Goal: Register for event/course

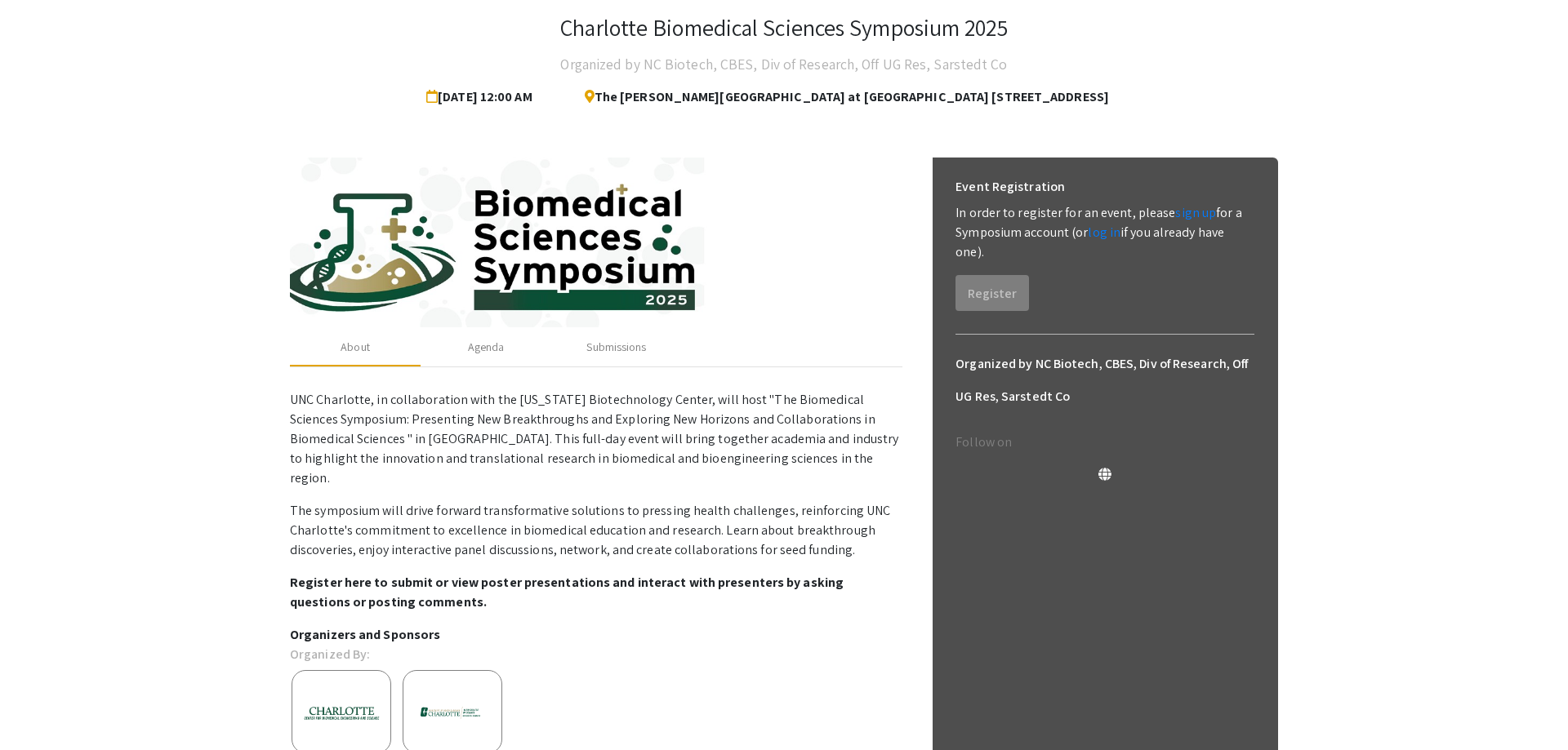
scroll to position [84, 0]
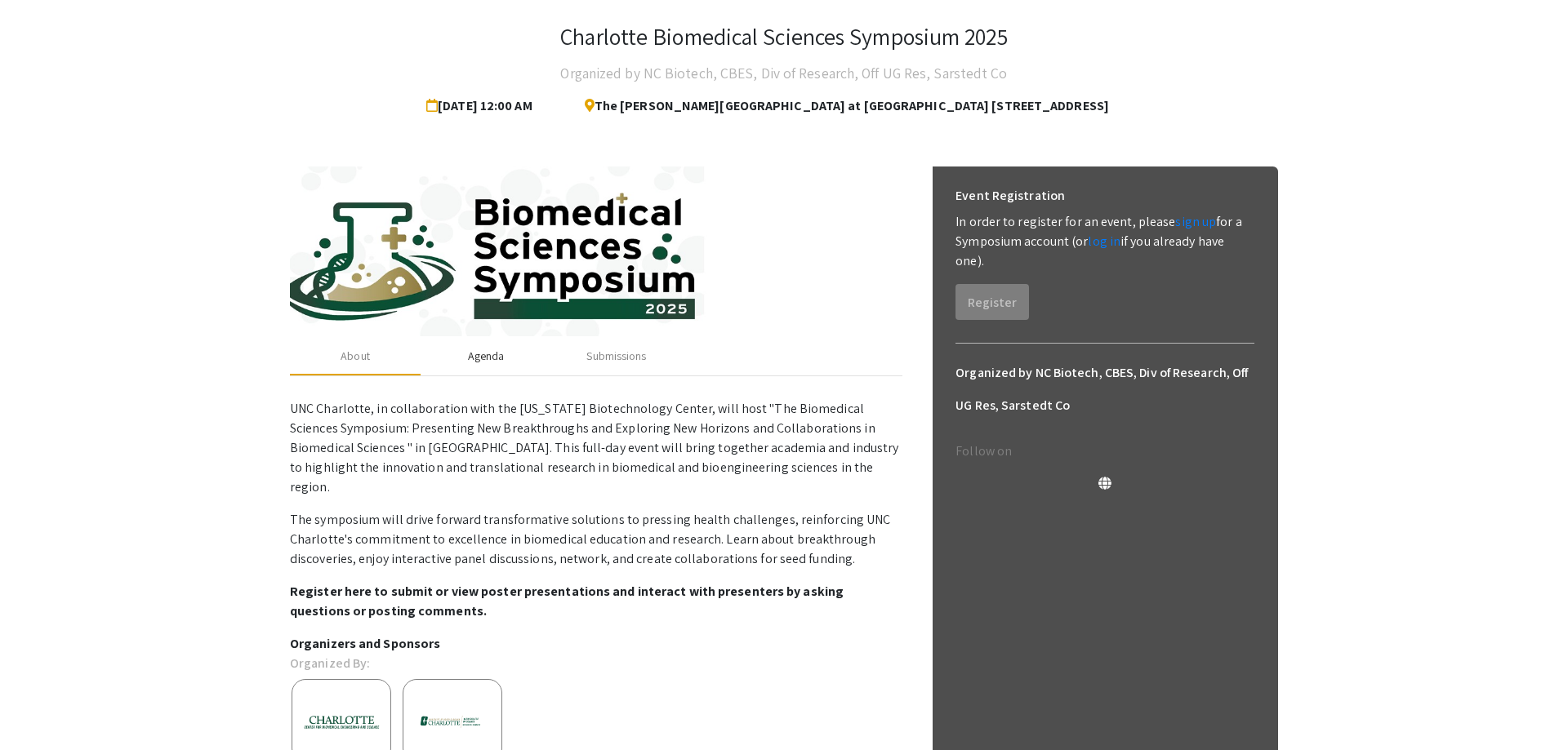
click at [484, 362] on div "Agenda" at bounding box center [486, 356] width 37 height 17
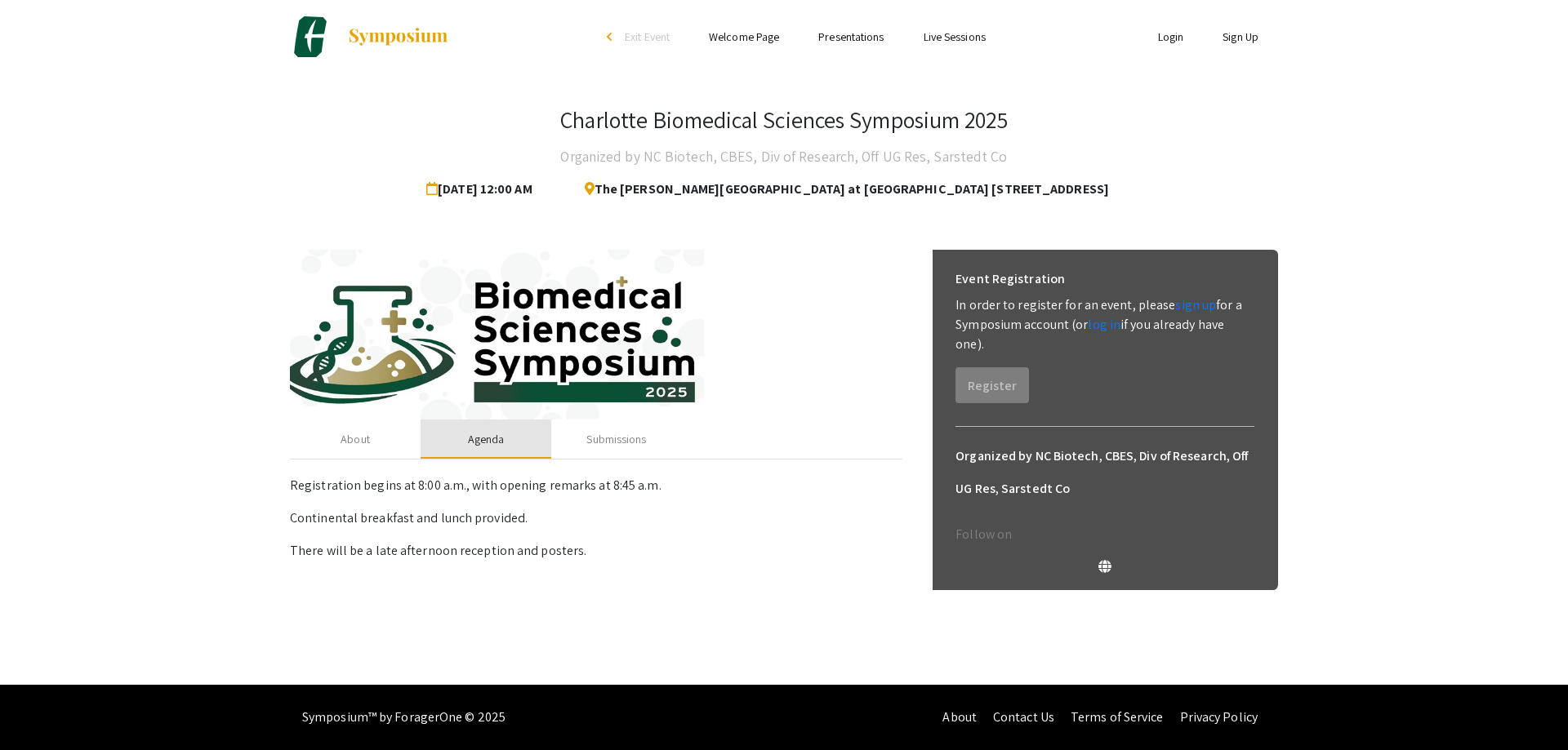
scroll to position [0, 0]
click at [360, 441] on div "About" at bounding box center [355, 440] width 29 height 17
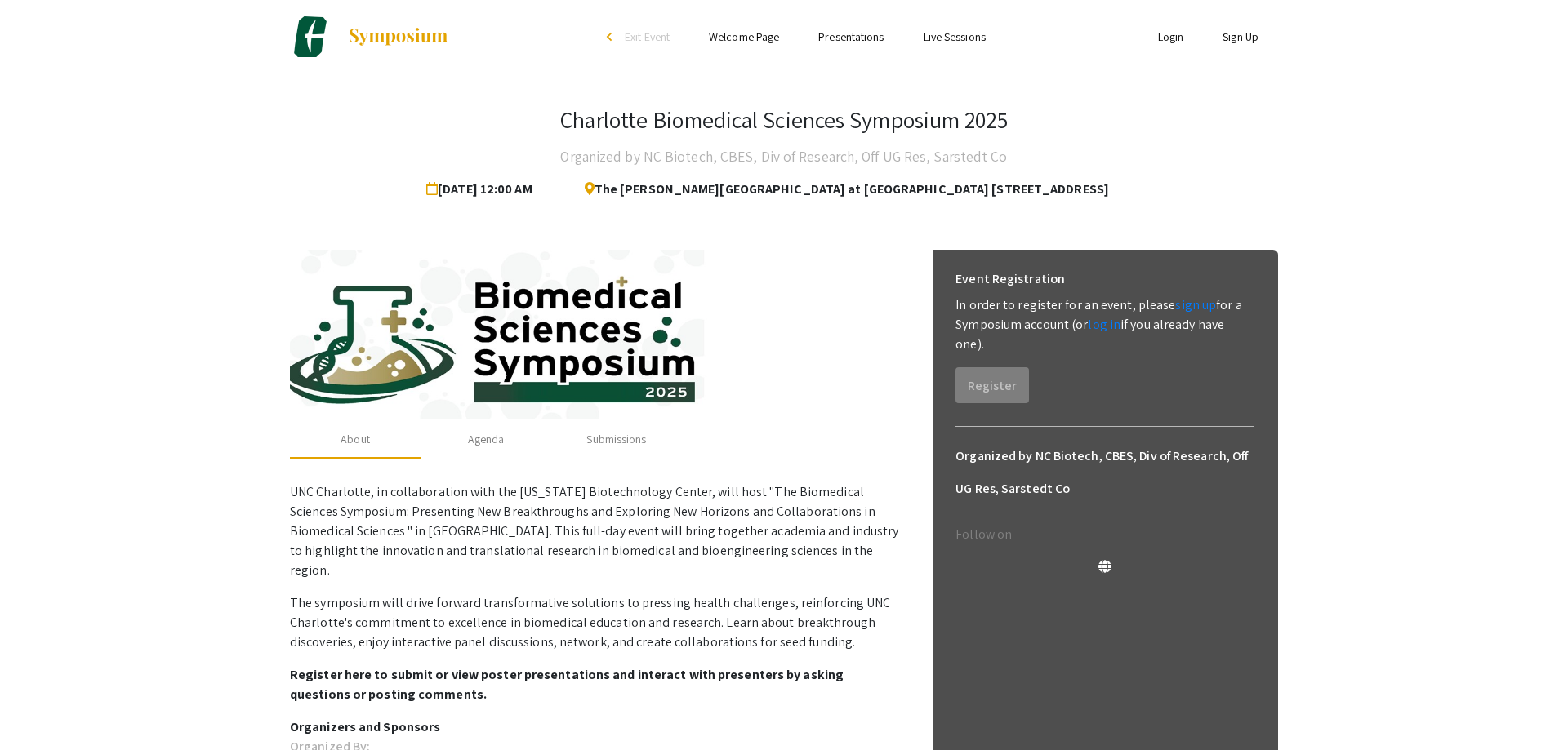
click at [759, 38] on link "Welcome Page" at bounding box center [744, 36] width 70 height 14
click at [488, 440] on div "Agenda" at bounding box center [486, 440] width 37 height 17
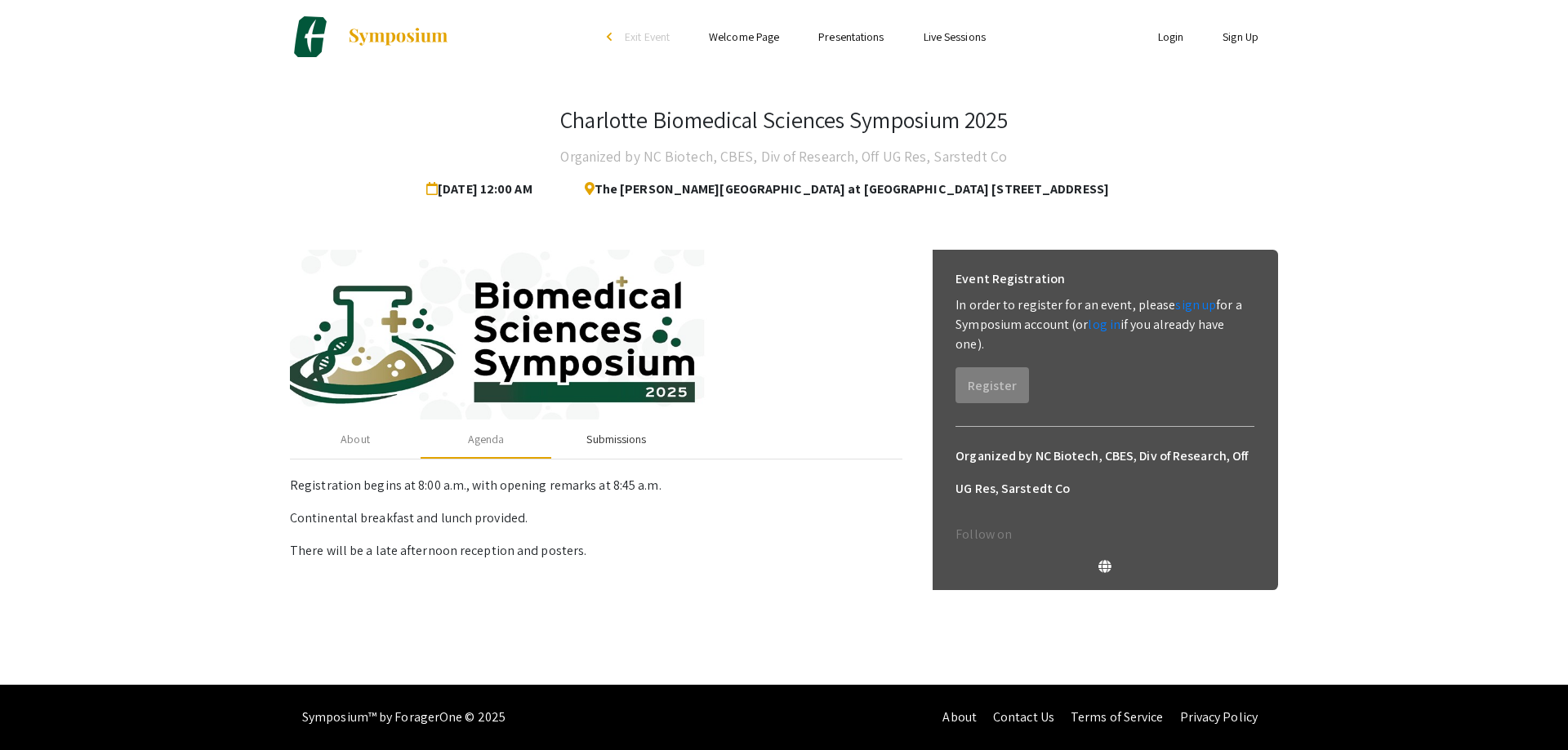
click at [590, 432] on div "Submissions" at bounding box center [616, 440] width 60 height 17
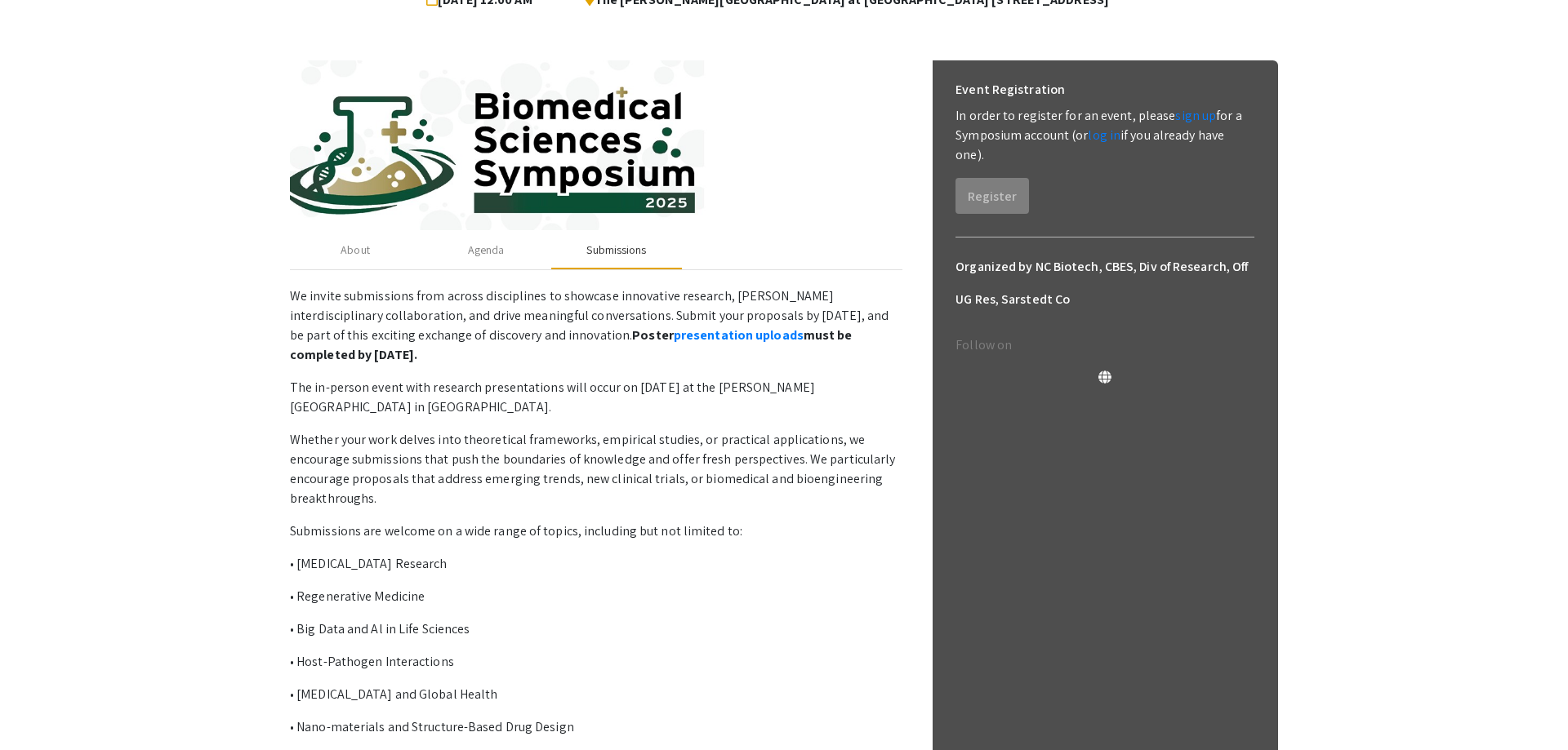
scroll to position [154, 0]
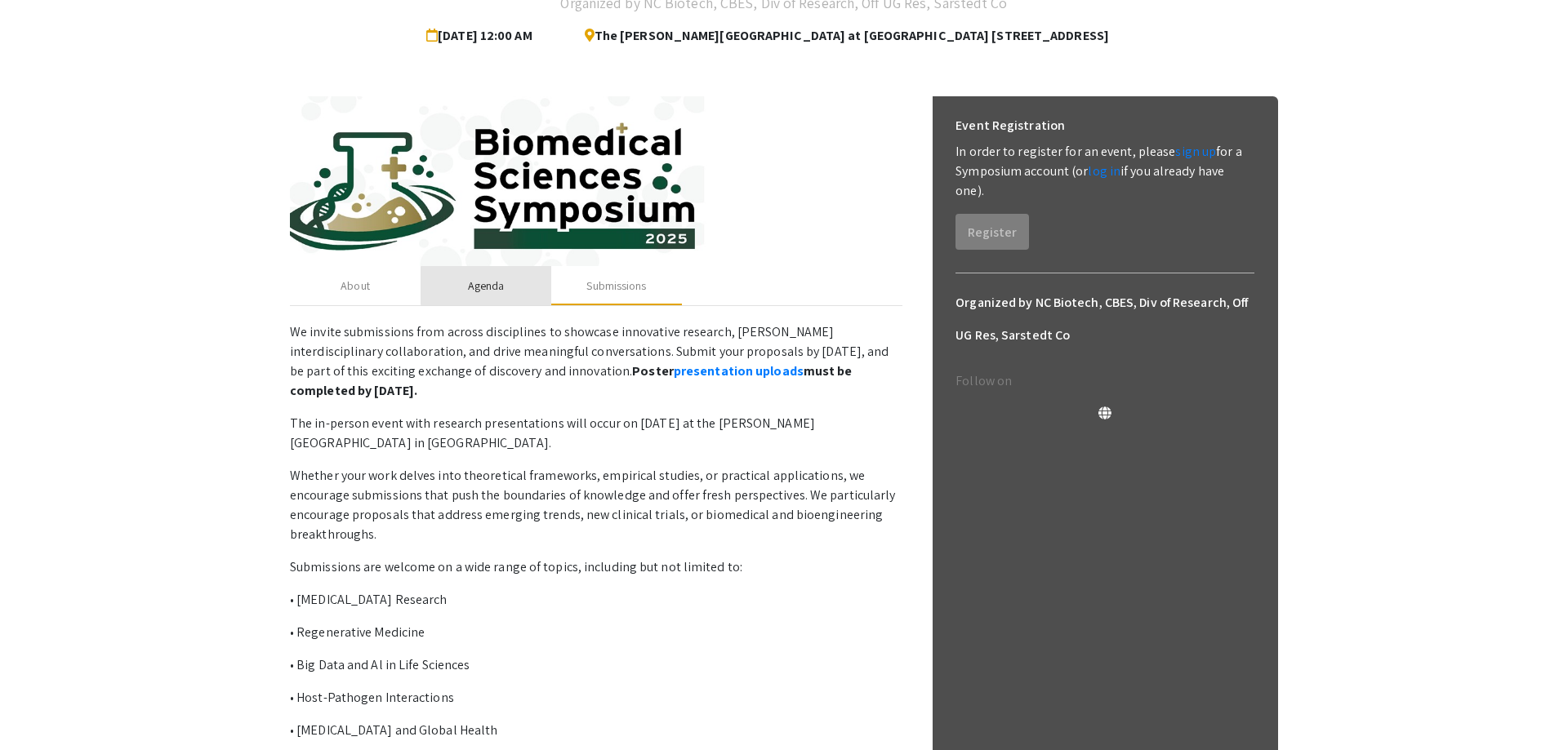
click at [491, 286] on div "Agenda" at bounding box center [486, 286] width 37 height 17
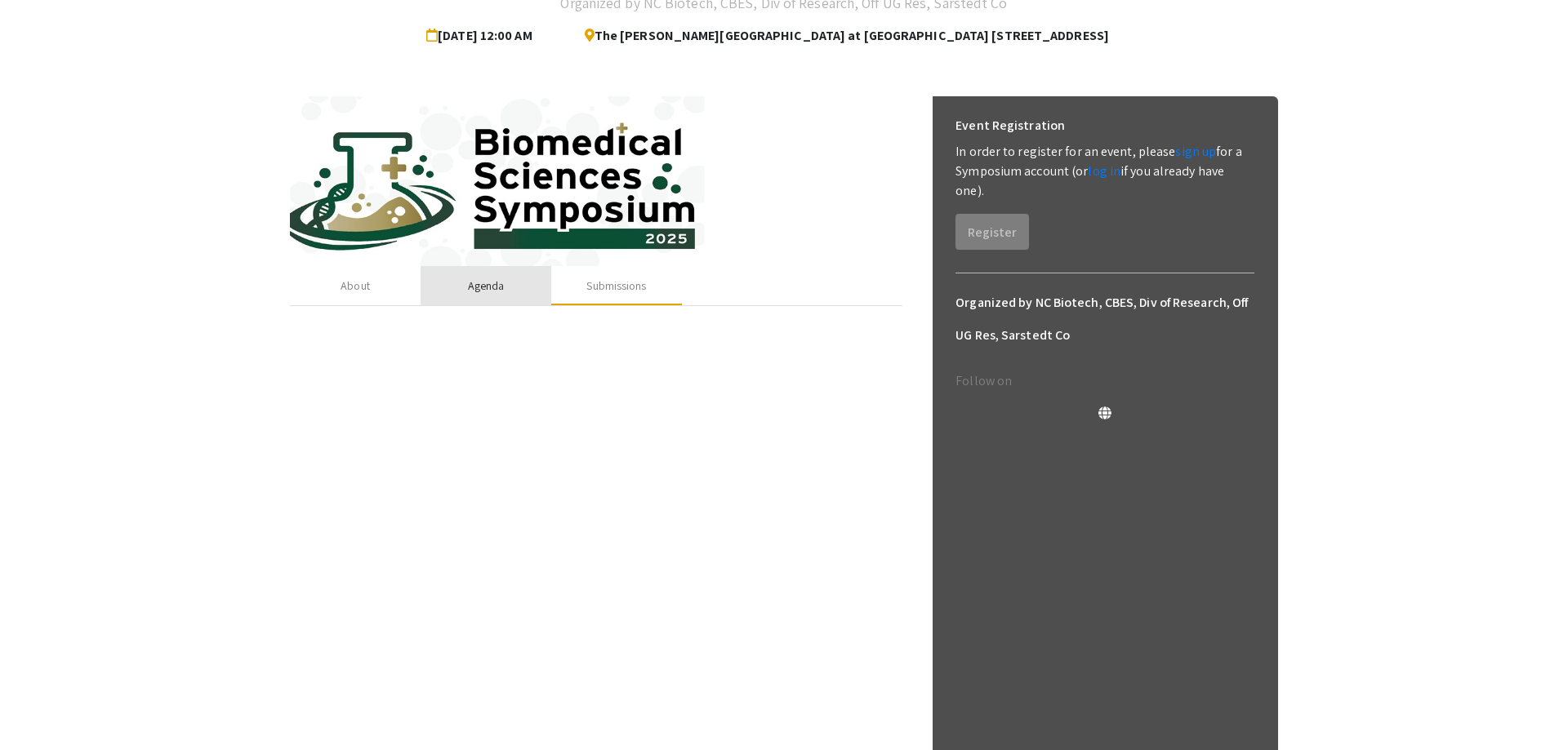
scroll to position [0, 0]
